Goal: Information Seeking & Learning: Learn about a topic

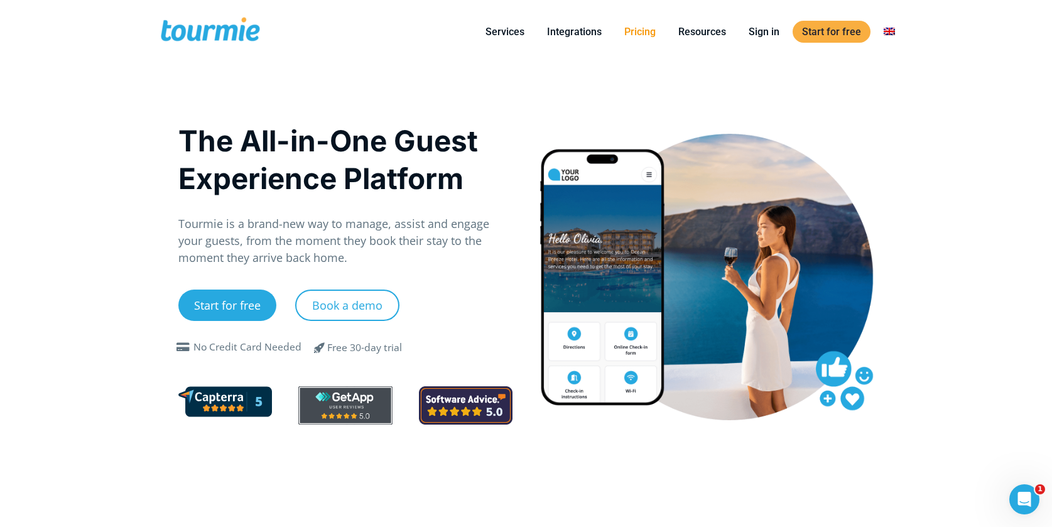
click at [627, 35] on link "Pricing" at bounding box center [640, 32] width 50 height 16
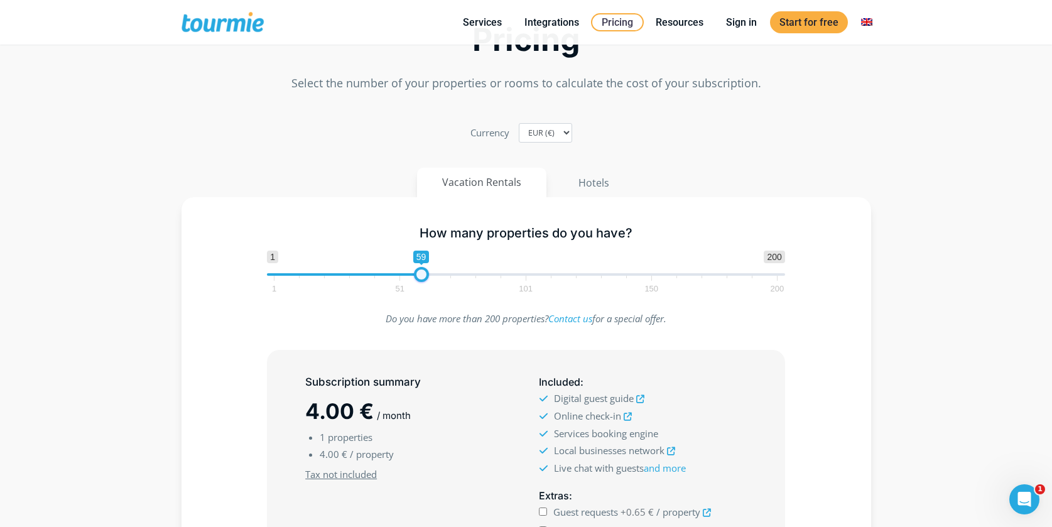
type input "60"
drag, startPoint x: 276, startPoint y: 274, endPoint x: 425, endPoint y: 283, distance: 149.6
click at [425, 283] on span "1 200 0 0 60 1 51 101 150 200" at bounding box center [526, 270] width 518 height 41
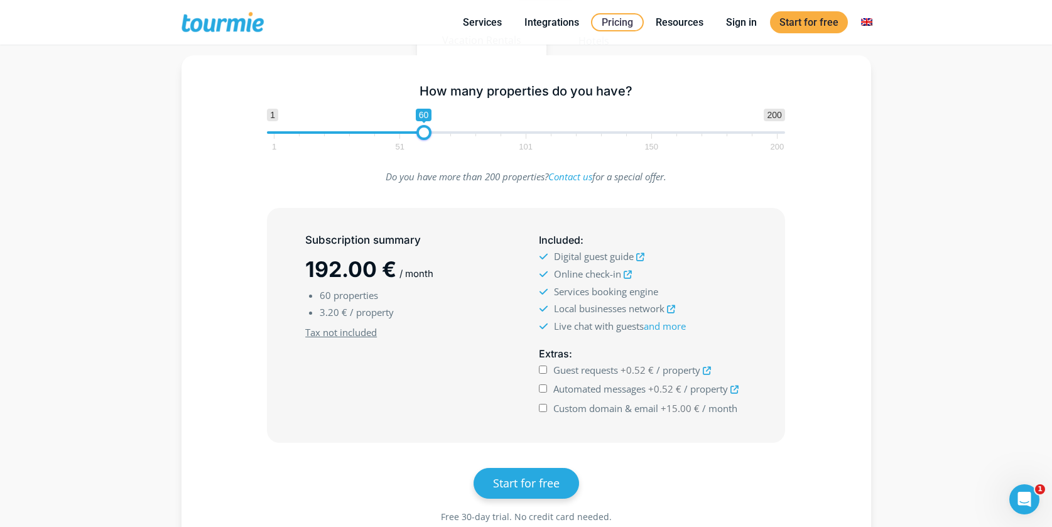
scroll to position [257, 0]
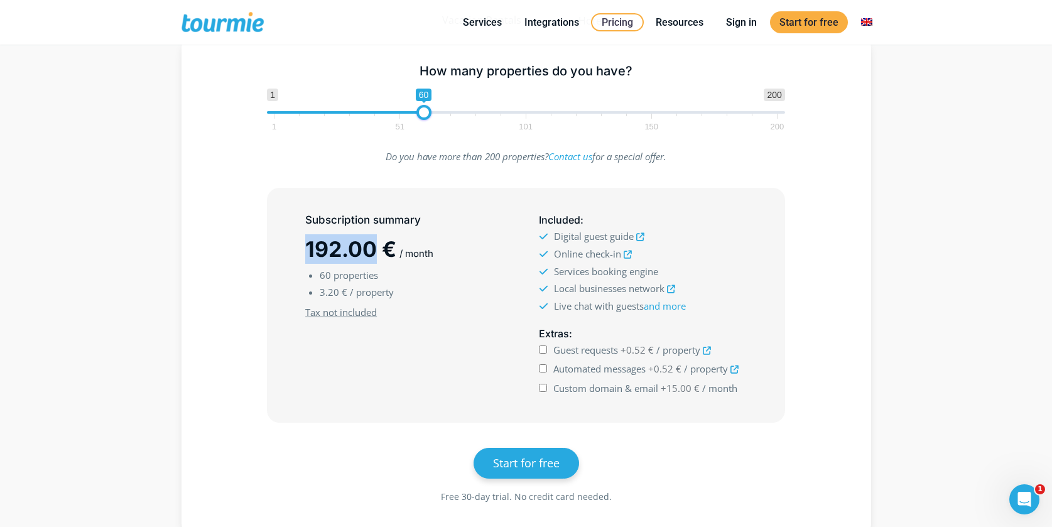
drag, startPoint x: 305, startPoint y: 250, endPoint x: 375, endPoint y: 244, distance: 69.9
click at [375, 244] on span "192.00 €" at bounding box center [350, 249] width 91 height 26
